Goal: Task Accomplishment & Management: Manage account settings

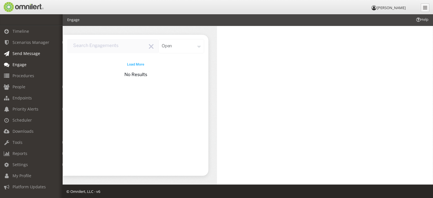
click at [22, 55] on span "Send Message" at bounding box center [27, 53] width 28 height 5
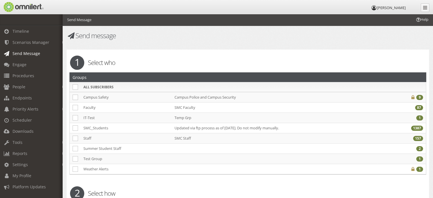
checkbox input "false"
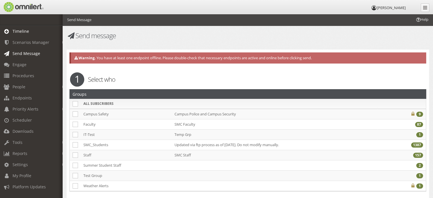
click at [25, 32] on span "Timeline" at bounding box center [21, 30] width 17 height 5
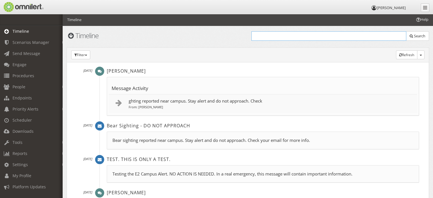
click at [323, 39] on input "text" at bounding box center [328, 35] width 155 height 9
click at [28, 34] on link "Timeline" at bounding box center [34, 31] width 68 height 11
click at [25, 52] on span "Send Message" at bounding box center [27, 53] width 28 height 5
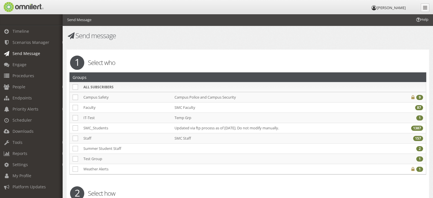
checkbox input "false"
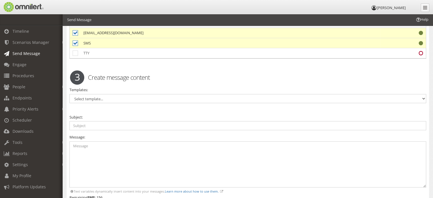
scroll to position [254, 0]
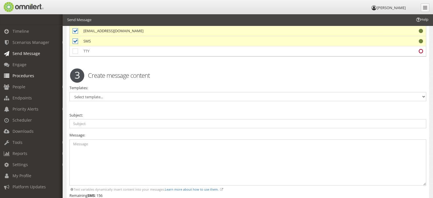
click at [30, 76] on span "Procedures" at bounding box center [24, 75] width 22 height 5
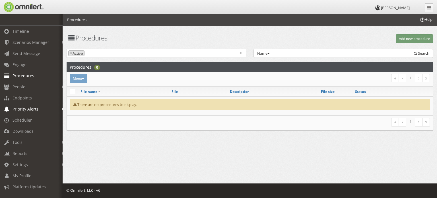
click at [27, 108] on span "Priority Alerts" at bounding box center [26, 108] width 26 height 5
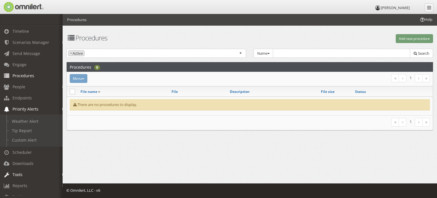
click at [23, 175] on link "Tools" at bounding box center [34, 174] width 68 height 11
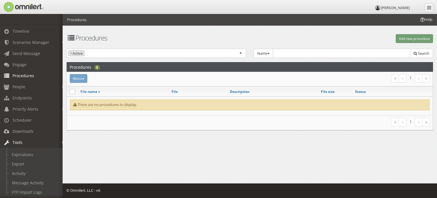
click at [186, 37] on h1 "Procedures" at bounding box center [157, 37] width 180 height 7
click at [51, 25] on span at bounding box center [31, 19] width 63 height 11
click at [35, 19] on span at bounding box center [31, 19] width 63 height 11
click at [432, 6] on link at bounding box center [429, 7] width 9 height 9
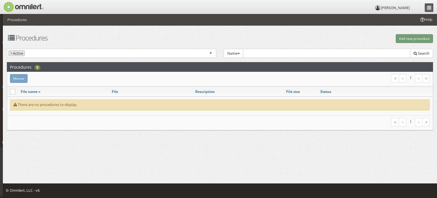
click at [430, 8] on icon at bounding box center [429, 7] width 4 height 5
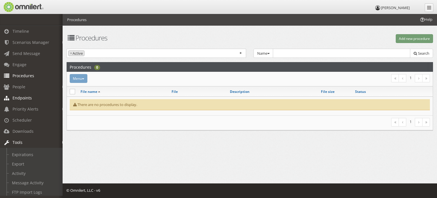
click at [22, 95] on span "Endpoints" at bounding box center [22, 97] width 19 height 5
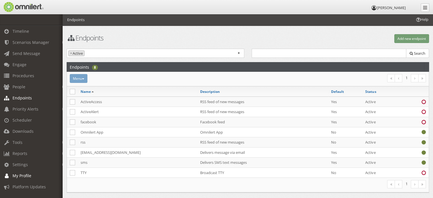
click at [19, 175] on span "My Profile" at bounding box center [22, 175] width 19 height 5
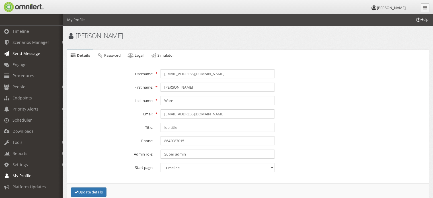
click at [24, 55] on span "Send Message" at bounding box center [27, 53] width 28 height 5
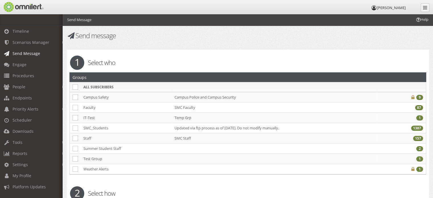
checkbox input "false"
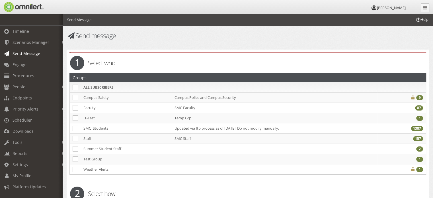
checkbox input "false"
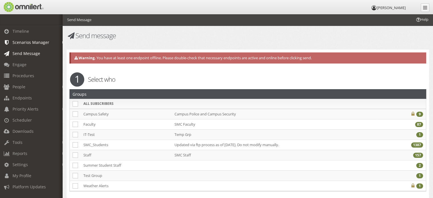
click at [24, 44] on span "Scenarios Manager" at bounding box center [31, 42] width 37 height 5
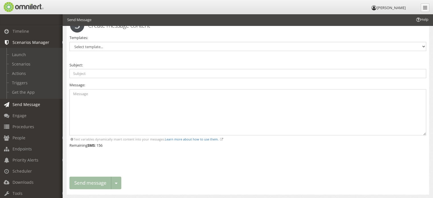
scroll to position [303, 0]
click at [327, 46] on select "Select template... Active Shooter All Clear General Security Alert Internet Out…" at bounding box center [247, 48] width 357 height 9
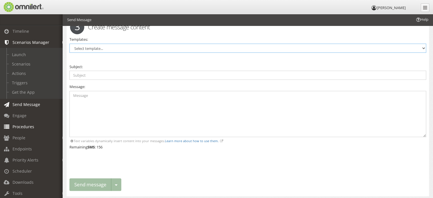
select select "92734"
type input "ALERT! ARMED INTRUDER"
type textarea ""SHELTER IN PLACE NOW. Secure yourself and lock your doors. SMC Police are resp…"
click at [18, 125] on span "Procedures" at bounding box center [24, 126] width 22 height 5
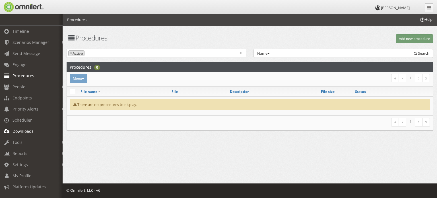
click at [18, 132] on span "Downloads" at bounding box center [23, 130] width 21 height 5
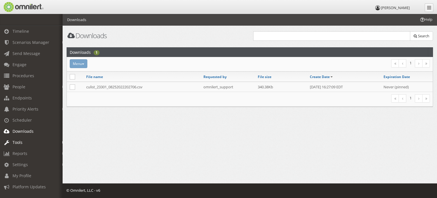
click at [18, 141] on span "Tools" at bounding box center [18, 142] width 10 height 5
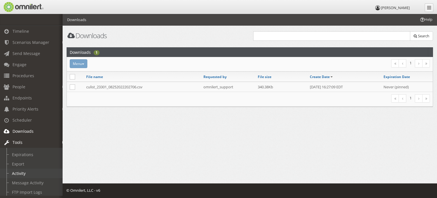
click at [24, 176] on link "Activity" at bounding box center [34, 173] width 68 height 9
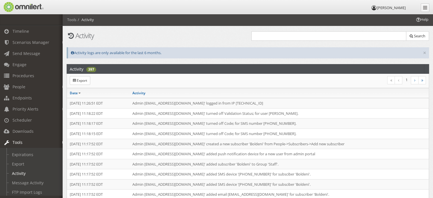
click at [8, 10] on img at bounding box center [23, 7] width 41 height 10
click at [11, 18] on span at bounding box center [31, 19] width 63 height 11
click at [62, 42] on em at bounding box center [63, 42] width 3 height 3
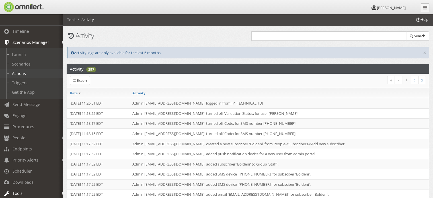
click at [30, 73] on link "Actions" at bounding box center [34, 73] width 68 height 9
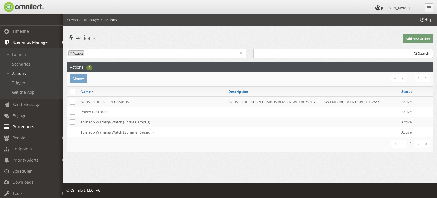
click at [22, 124] on span "Procedures" at bounding box center [24, 126] width 22 height 5
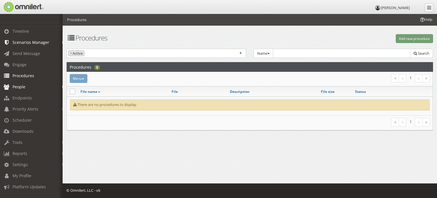
click at [19, 88] on span "People" at bounding box center [19, 86] width 13 height 5
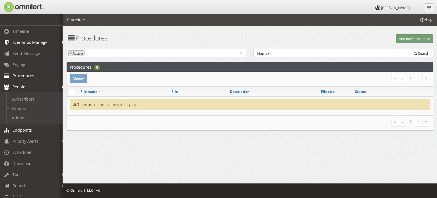
click at [17, 130] on span "Endpoints" at bounding box center [22, 129] width 19 height 5
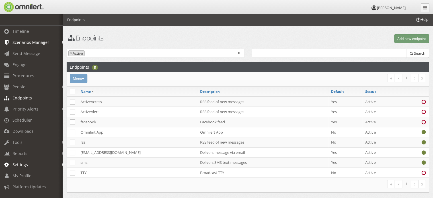
click at [15, 165] on span "Settings" at bounding box center [20, 164] width 15 height 5
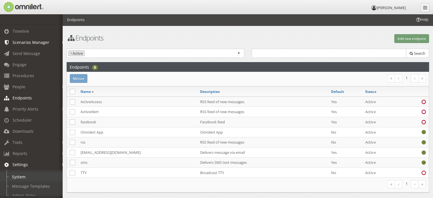
click at [19, 177] on link "System" at bounding box center [34, 176] width 68 height 9
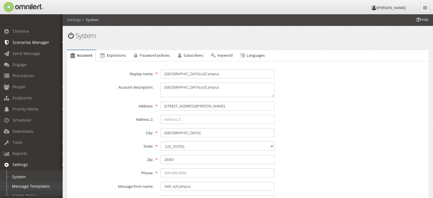
click at [20, 187] on link "Message Templates" at bounding box center [34, 185] width 68 height 9
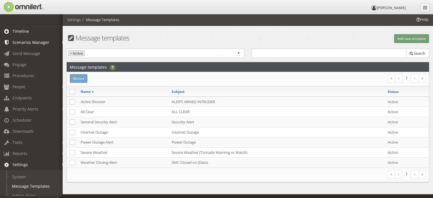
click at [25, 36] on link "Timeline" at bounding box center [34, 31] width 68 height 11
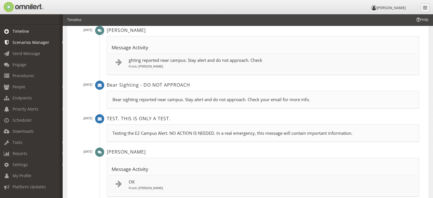
scroll to position [46, 0]
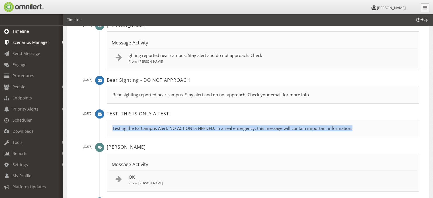
drag, startPoint x: 362, startPoint y: 126, endPoint x: 93, endPoint y: 126, distance: 269.1
click at [93, 126] on div "[DATE] TEST. THIS IS ONLY A TEST. [DATE] Testing the E2 Campus Alert. NO ACTION…" at bounding box center [250, 125] width 355 height 33
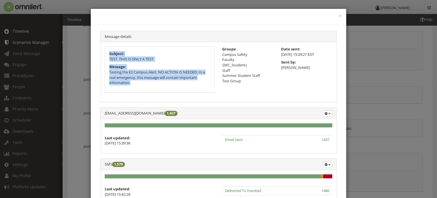
drag, startPoint x: 132, startPoint y: 83, endPoint x: 105, endPoint y: 54, distance: 39.5
click at [105, 54] on div "Subject: TEST. THIS IS ONLY A TEST. Message: Testing the E2 Campus Alert. NO AC…" at bounding box center [160, 69] width 110 height 45
copy div "Subject: TEST. THIS IS ONLY A TEST. Message: Testing the E2 Campus Alert. NO AC…"
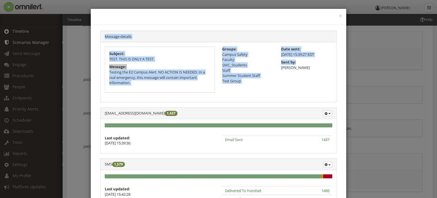
drag, startPoint x: 361, startPoint y: 64, endPoint x: 341, endPoint y: 8, distance: 59.8
click at [341, 8] on div "× Message details Subject: TEST. THIS IS ONLY A TEST. Message: Testing the E2 C…" at bounding box center [218, 99] width 437 height 198
click at [339, 16] on button "×" at bounding box center [340, 16] width 3 height 6
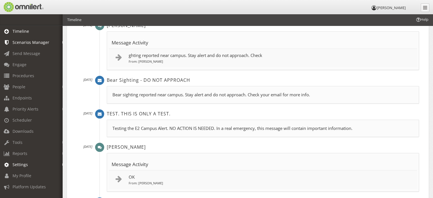
click at [7, 169] on link "Settings" at bounding box center [34, 164] width 68 height 11
click at [11, 188] on link "Message Templates" at bounding box center [34, 185] width 68 height 9
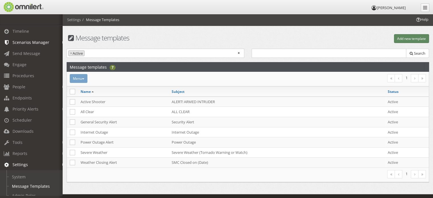
click at [408, 40] on button "Add new template" at bounding box center [411, 38] width 35 height 9
click at [408, 40] on div "Help Settings Message Templates Message templates Add new template Active Inact…" at bounding box center [248, 111] width 370 height 195
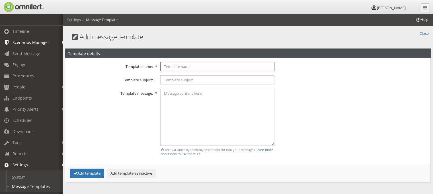
click at [223, 65] on input "text" at bounding box center [217, 66] width 114 height 9
type input "Monthly Test"
type input "TEST. THIS IS ONLY A TEST."
click at [188, 95] on textarea at bounding box center [217, 117] width 114 height 57
click at [266, 108] on textarea at bounding box center [217, 117] width 114 height 57
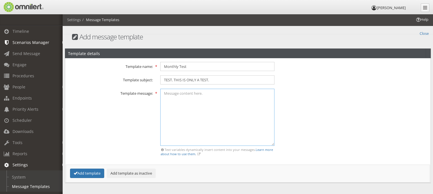
paste textarea "Testing the E2 Campus Alert. NO ACTION IS NEEDED. In a real emergency, this mes…"
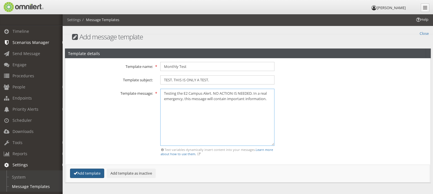
type textarea "Testing the E2 Campus Alert. NO ACTION IS NEEDED. In a real emergency, this mes…"
click at [91, 172] on button "Add template" at bounding box center [87, 172] width 34 height 9
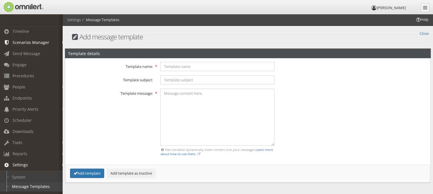
click at [28, 185] on link "Message Templates" at bounding box center [34, 185] width 68 height 9
click at [28, 184] on link "Message Templates" at bounding box center [34, 185] width 68 height 9
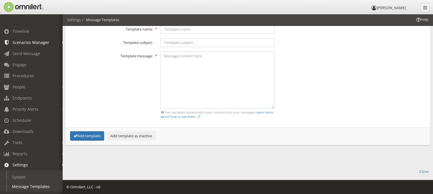
click at [38, 17] on span at bounding box center [31, 19] width 63 height 11
click at [43, 184] on link "Message Templates" at bounding box center [34, 185] width 68 height 9
click at [426, 171] on link "Close" at bounding box center [423, 170] width 9 height 7
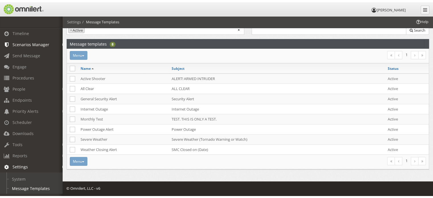
scroll to position [0, 0]
